Goal: Task Accomplishment & Management: Use online tool/utility

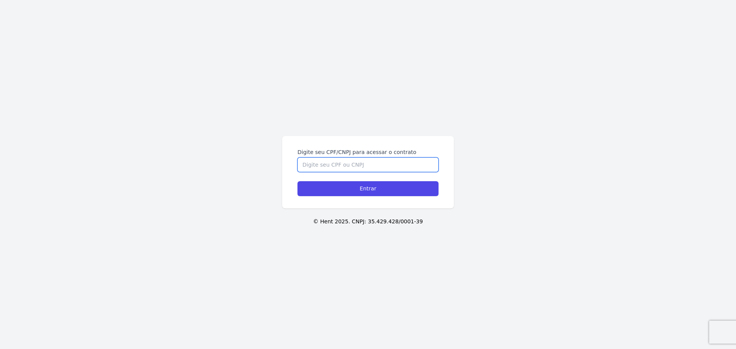
click at [339, 162] on input "Digite seu CPF/CNPJ para acessar o contrato" at bounding box center [367, 164] width 141 height 15
type input "13350281702"
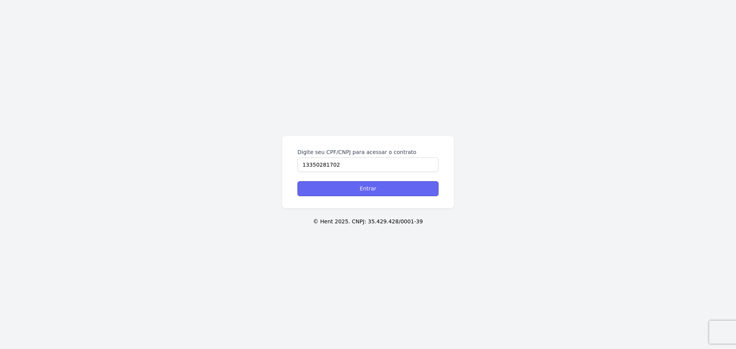
click at [382, 187] on input "Entrar" at bounding box center [367, 188] width 141 height 15
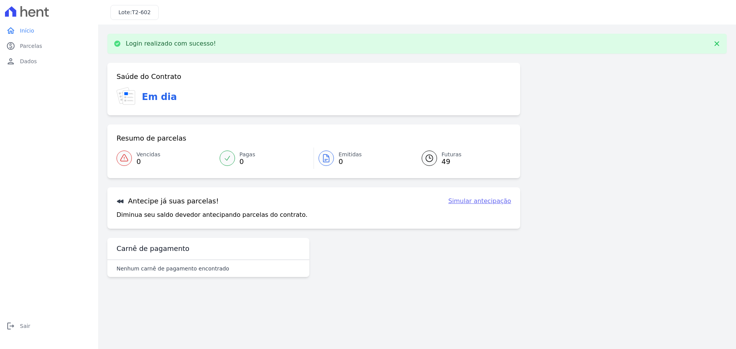
click at [477, 202] on link "Simular antecipação" at bounding box center [479, 201] width 63 height 9
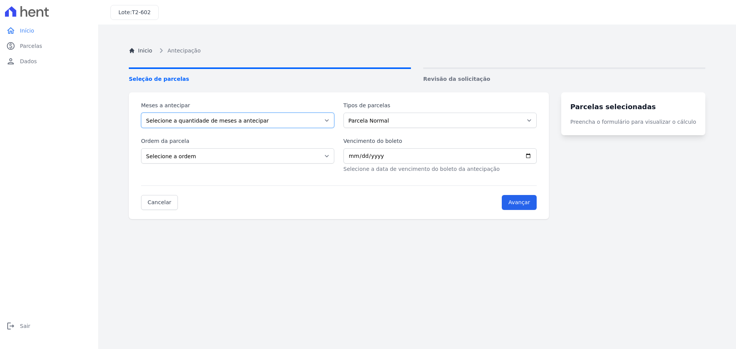
click at [305, 119] on select "Selecione a quantidade de meses a antecipar 1 2 3 4 5 6 7 8 9 10 11 12 13 14 15…" at bounding box center [237, 120] width 193 height 15
select select "10"
click at [141, 113] on select "Selecione a quantidade de meses a antecipar 1 2 3 4 5 6 7 8 9 10 11 12 13 14 15…" at bounding box center [237, 120] width 193 height 15
click at [317, 157] on select "Selecione a ordem Últimas parcelas Primeiras parcelas" at bounding box center [237, 155] width 193 height 15
select select "ending"
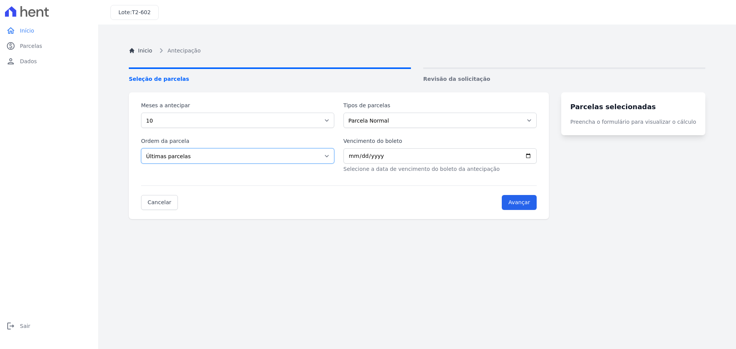
click at [141, 148] on select "Selecione a ordem Últimas parcelas Primeiras parcelas" at bounding box center [237, 155] width 193 height 15
click at [381, 157] on input "Vencimento do boleto" at bounding box center [439, 155] width 193 height 15
click at [536, 155] on input "Vencimento do boleto" at bounding box center [439, 155] width 193 height 15
type input "2026-03-10"
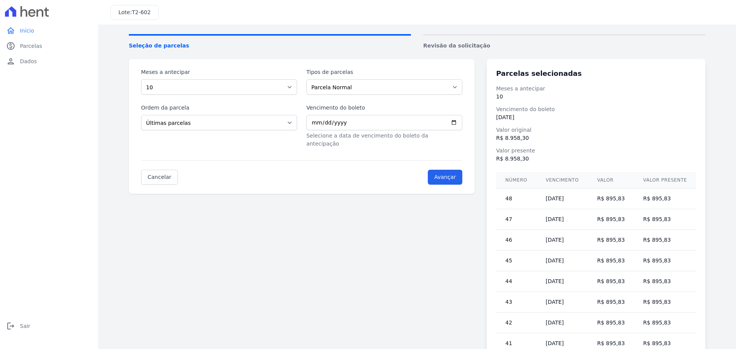
scroll to position [16, 0]
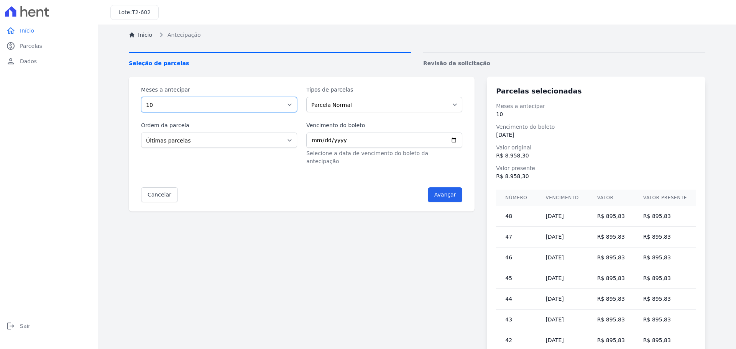
click at [292, 103] on select "Selecione a quantidade de meses a antecipar 1 2 3 4 5 6 7 8 9 10 11 12 13 14 15…" at bounding box center [219, 104] width 156 height 15
click at [141, 97] on select "Selecione a quantidade de meses a antecipar 1 2 3 4 5 6 7 8 9 10 11 12 13 14 15…" at bounding box center [219, 104] width 156 height 15
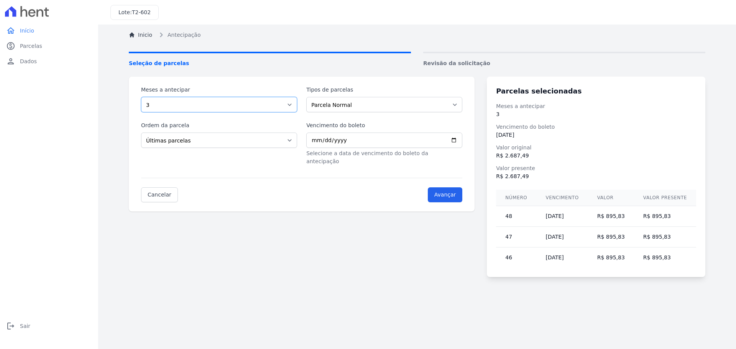
click at [297, 107] on select "Selecione a quantidade de meses a antecipar 1 2 3 4 5 6 7 8 9 10 11 12 13 14 15…" at bounding box center [219, 104] width 156 height 15
select select "2"
click at [141, 97] on select "Selecione a quantidade de meses a antecipar 1 2 3 4 5 6 7 8 9 10 11 12 13 14 15…" at bounding box center [219, 104] width 156 height 15
click at [320, 111] on select "Parcela Normal" at bounding box center [384, 104] width 156 height 15
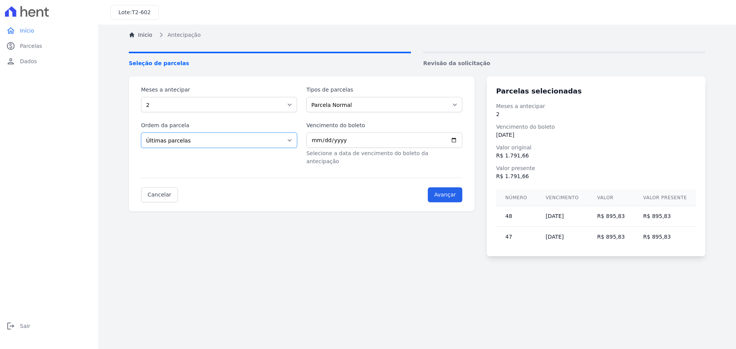
click at [271, 147] on select "Selecione a ordem Últimas parcelas Primeiras parcelas" at bounding box center [219, 140] width 156 height 15
select select "beginning"
click at [141, 133] on select "Selecione a ordem Últimas parcelas Primeiras parcelas" at bounding box center [219, 140] width 156 height 15
click at [286, 113] on div "Meses a antecipar Selecione a quantidade de meses a antecipar 1 2 3 4 5 6 7 8 9…" at bounding box center [301, 126] width 321 height 80
click at [292, 107] on select "Selecione a quantidade de meses a antecipar 1 2 3 4 5 6 7 8 9 10 11 12 13 14 15…" at bounding box center [219, 104] width 156 height 15
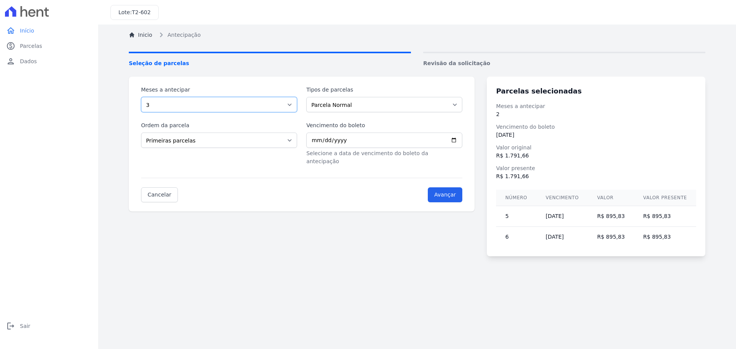
click at [141, 97] on select "Selecione a quantidade de meses a antecipar 1 2 3 4 5 6 7 8 9 10 11 12 13 14 15…" at bounding box center [219, 104] width 156 height 15
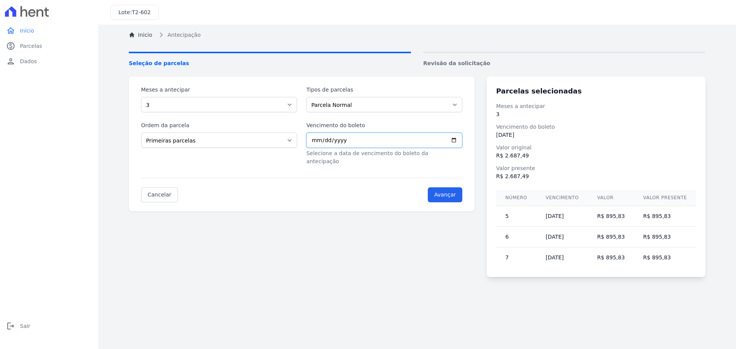
click at [334, 143] on input "2026-03-10" at bounding box center [384, 140] width 156 height 15
click at [459, 139] on input "2026-03-10" at bounding box center [384, 140] width 156 height 15
click at [193, 107] on select "Selecione a quantidade de meses a antecipar 1 2 3 4 5 6 7 8 9 10 11 12 13 14 15…" at bounding box center [219, 104] width 156 height 15
click at [141, 97] on select "Selecione a quantidade de meses a antecipar 1 2 3 4 5 6 7 8 9 10 11 12 13 14 15…" at bounding box center [219, 104] width 156 height 15
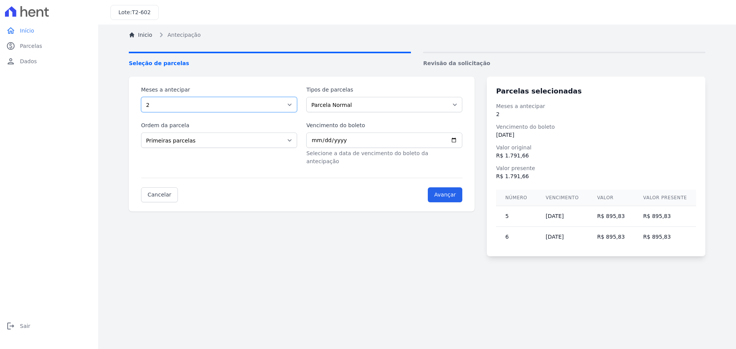
click at [293, 104] on select "Selecione a quantidade de meses a antecipar 1 2 3 4 5 6 7 8 9 10 11 12 13 14 15…" at bounding box center [219, 104] width 156 height 15
select select "3"
click at [141, 97] on select "Selecione a quantidade de meses a antecipar 1 2 3 4 5 6 7 8 9 10 11 12 13 14 15…" at bounding box center [219, 104] width 156 height 15
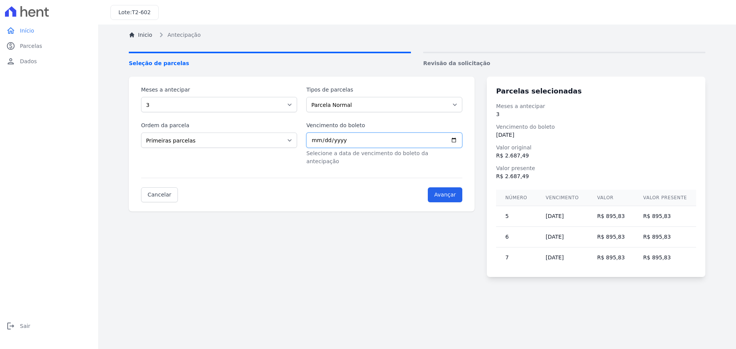
click at [462, 141] on input "2026-03-10" at bounding box center [384, 140] width 156 height 15
click at [462, 139] on input "2026-03-20" at bounding box center [384, 140] width 156 height 15
type input "2026-08-20"
click at [273, 105] on select "Selecione a quantidade de meses a antecipar 1 2 3 4 5 6 7 8 9 10 11 12 13 14 15…" at bounding box center [219, 104] width 156 height 15
select select "4"
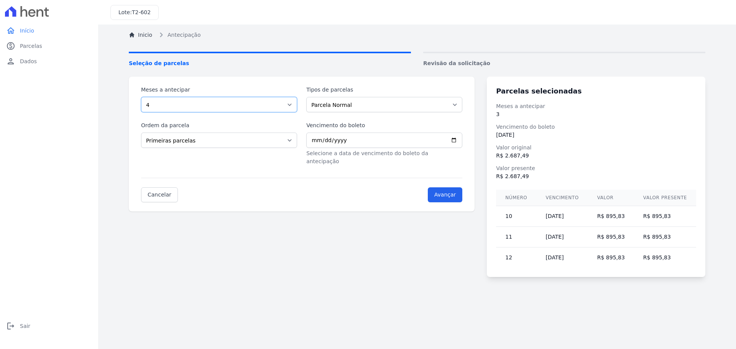
click at [141, 97] on select "Selecione a quantidade de meses a antecipar 1 2 3 4 5 6 7 8 9 10 11 12 13 14 15…" at bounding box center [219, 104] width 156 height 15
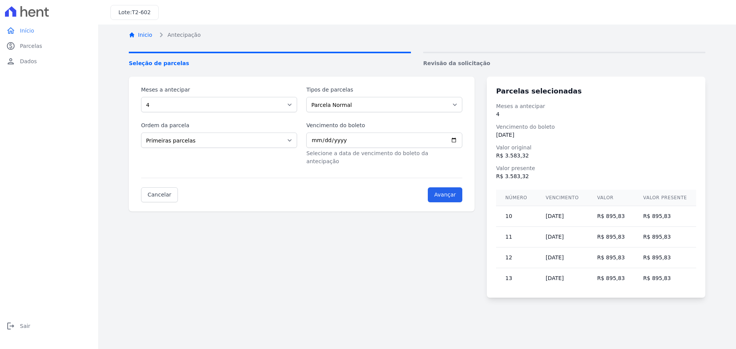
click at [146, 34] on link "Inicio" at bounding box center [140, 35] width 23 height 8
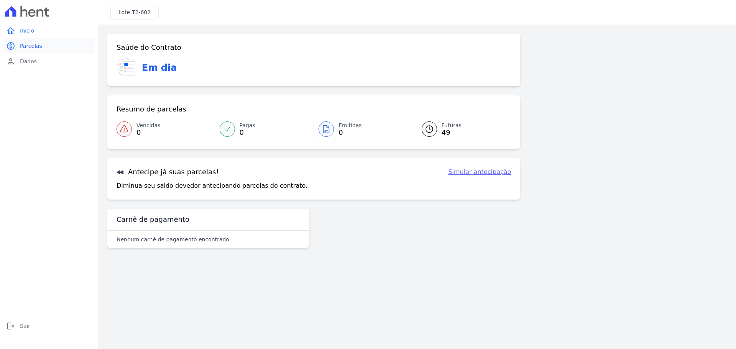
click at [59, 53] on link "paid Parcelas" at bounding box center [49, 45] width 92 height 15
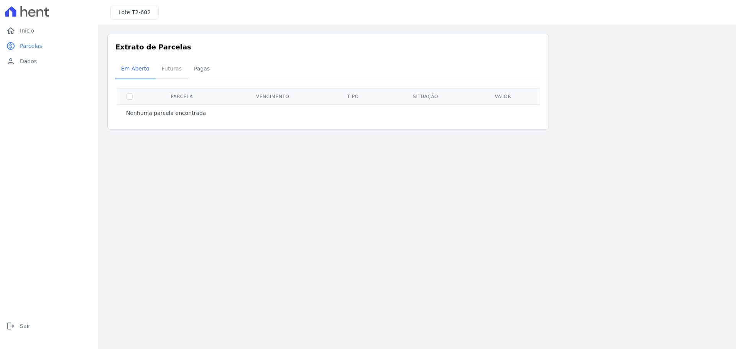
click at [179, 66] on span "Futuras" at bounding box center [171, 68] width 29 height 15
click at [175, 73] on span "Futuras" at bounding box center [171, 68] width 29 height 15
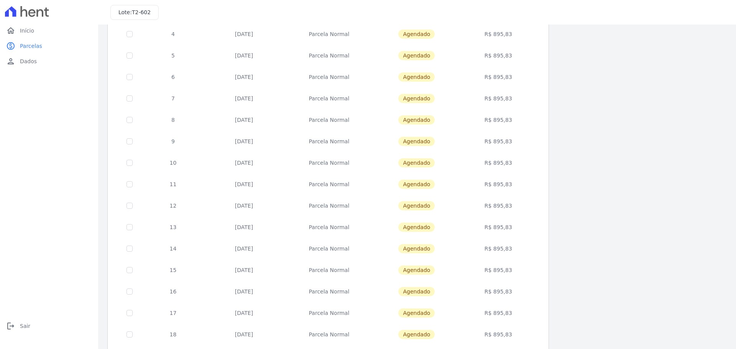
scroll to position [229, 0]
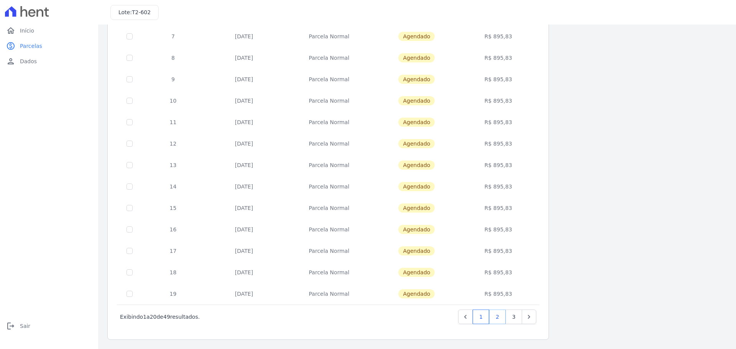
click at [492, 318] on link "2" at bounding box center [497, 317] width 16 height 15
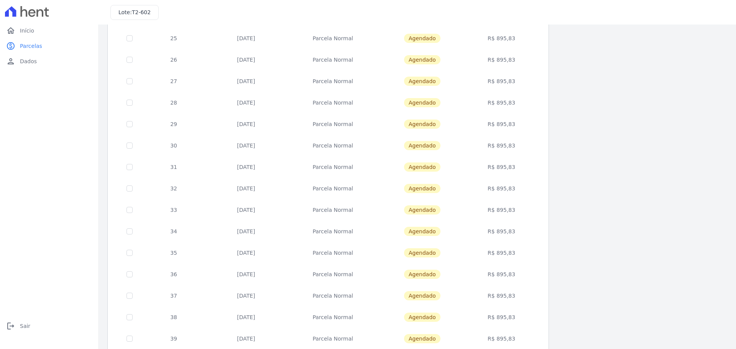
scroll to position [229, 0]
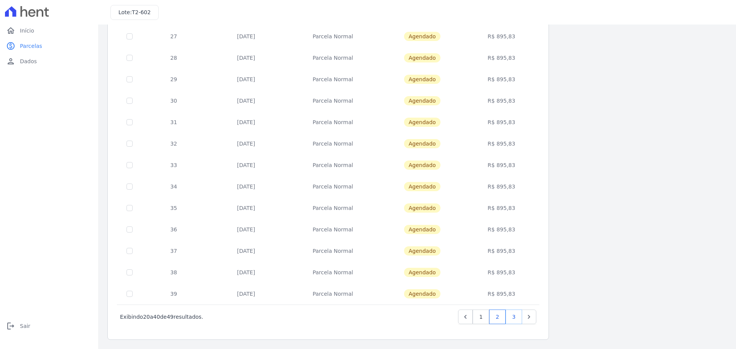
click at [517, 315] on link "3" at bounding box center [513, 317] width 16 height 15
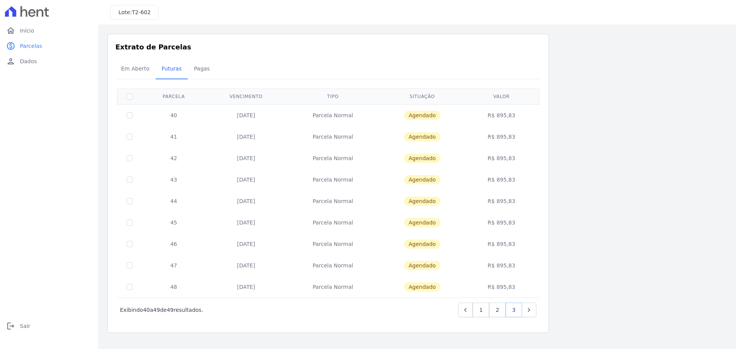
click at [513, 313] on link "3" at bounding box center [513, 310] width 16 height 15
click at [475, 311] on link "1" at bounding box center [480, 310] width 16 height 15
